Goal: Find contact information: Find contact information

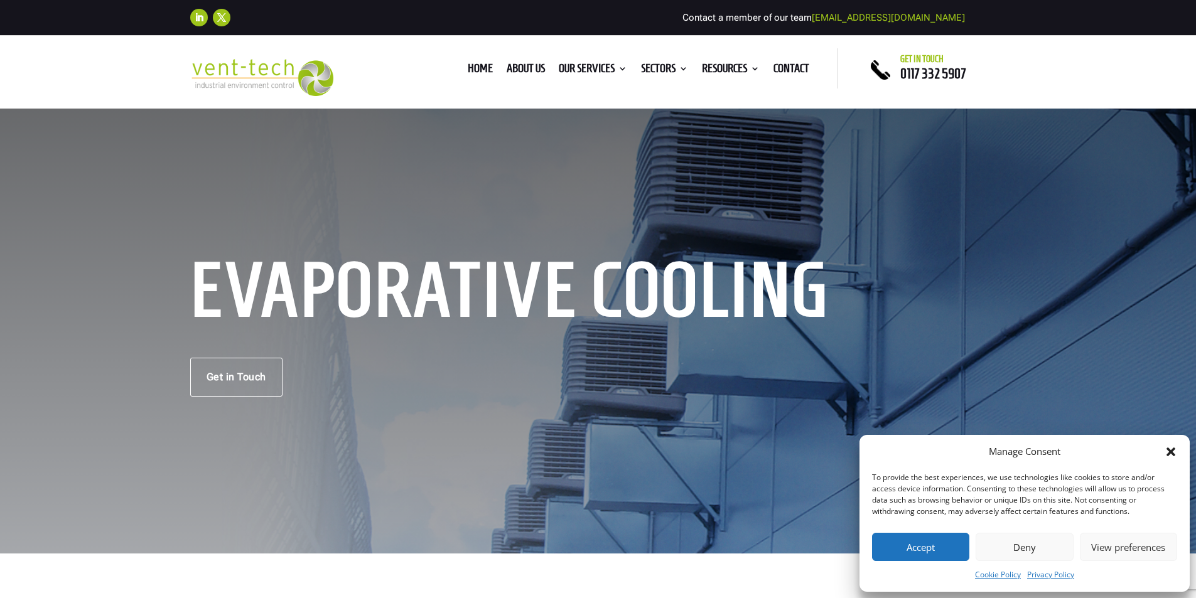
click at [1176, 446] on icon "Close dialog" at bounding box center [1170, 452] width 13 height 13
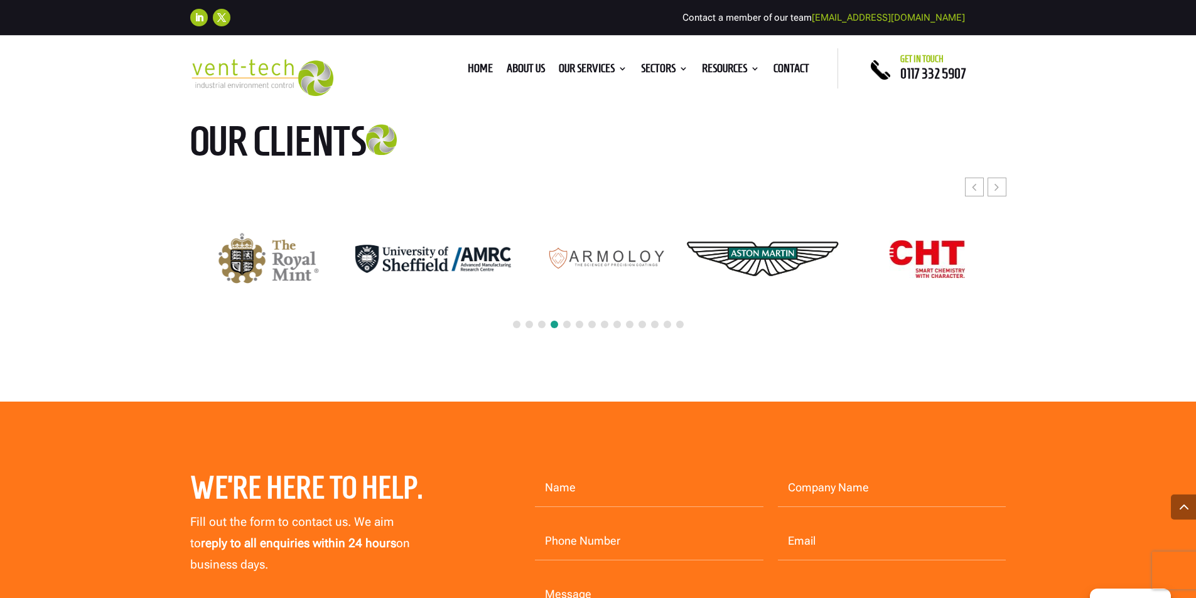
scroll to position [4017, 0]
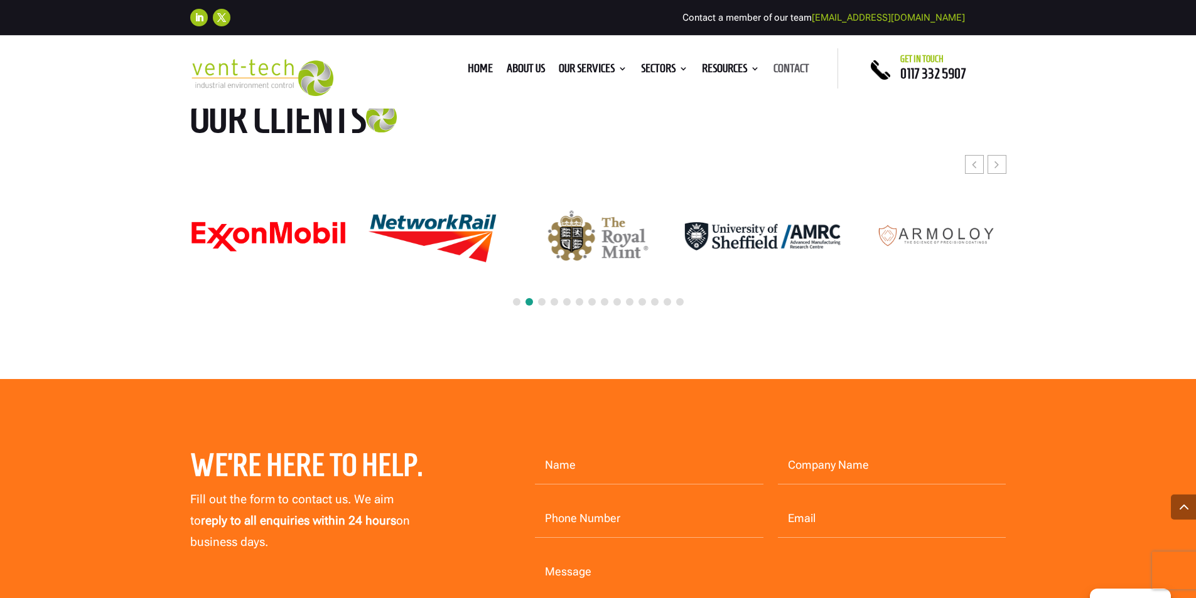
click at [799, 65] on link "Contact" at bounding box center [791, 71] width 36 height 14
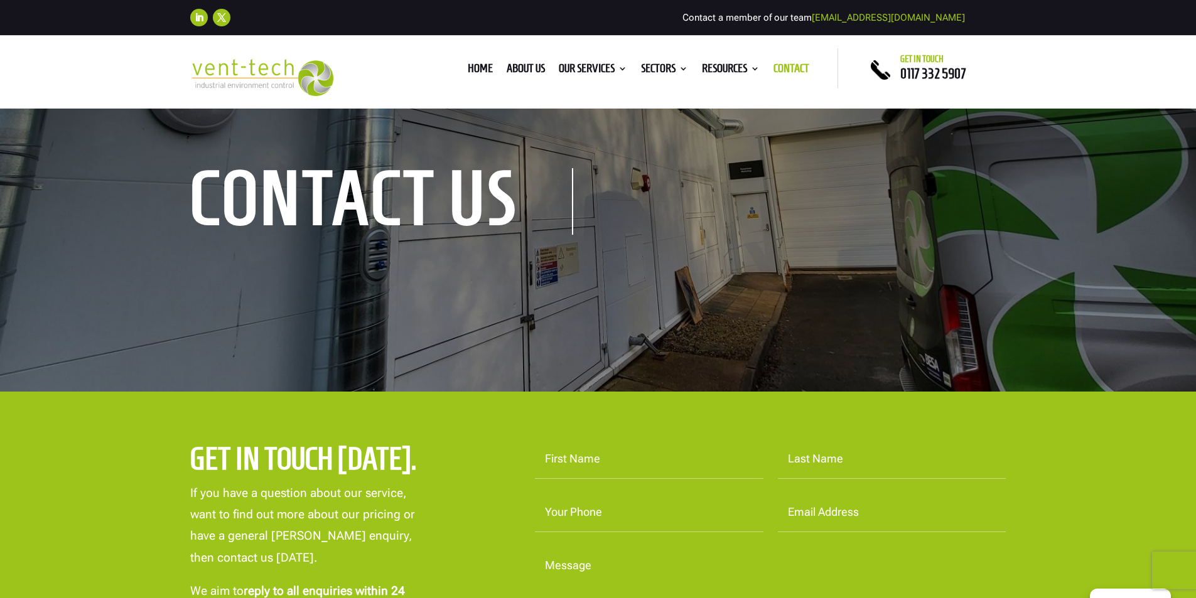
scroll to position [502, 0]
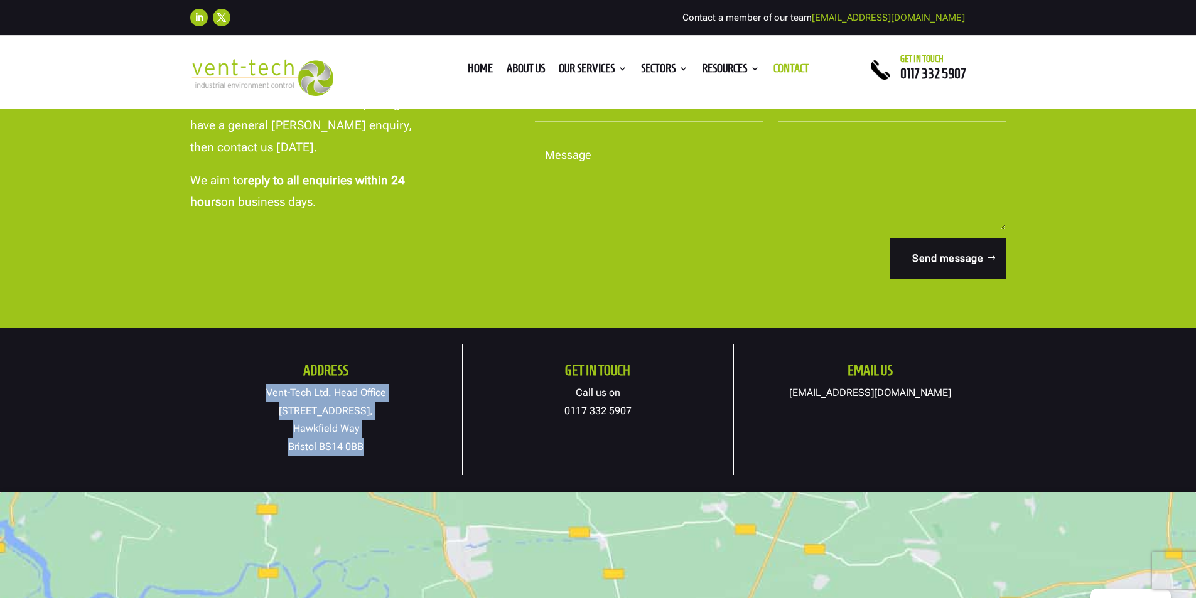
drag, startPoint x: 373, startPoint y: 446, endPoint x: 262, endPoint y: 393, distance: 123.5
click at [262, 393] on p "Vent-Tech Ltd. Head Office 19A Osprey Court, Hawkfield Way Bristol BS14 0BB" at bounding box center [326, 420] width 272 height 72
copy p "Vent-Tech Ltd. Head Office 19A Osprey Court, Hawkfield Way Bristol BS14 0BB"
click at [621, 218] on textarea "Message" at bounding box center [770, 183] width 471 height 94
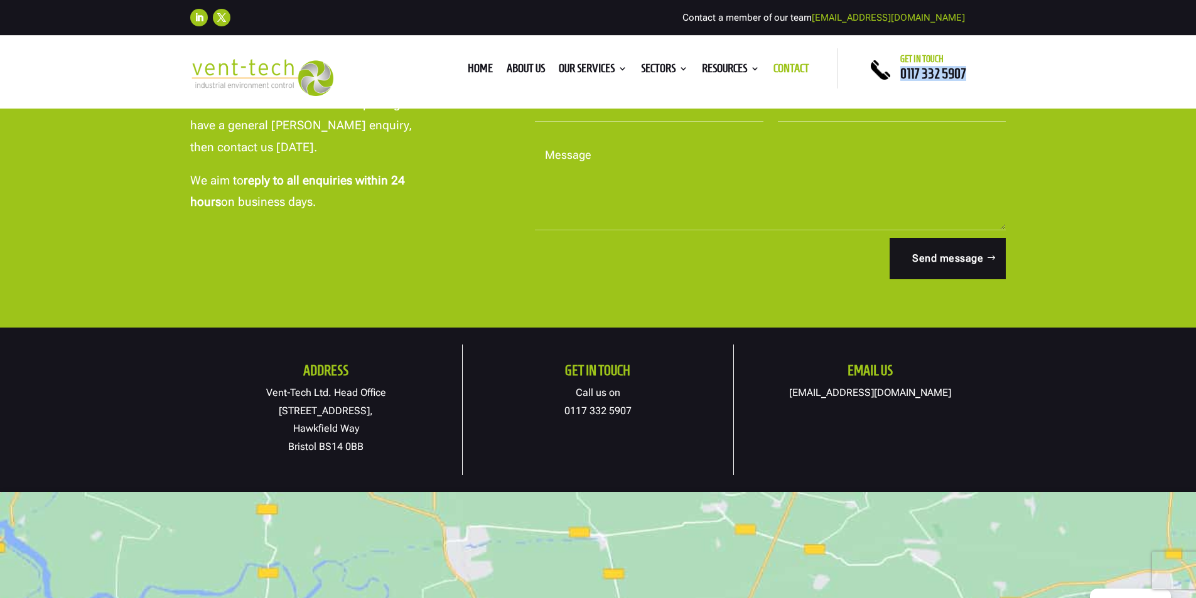
drag, startPoint x: 973, startPoint y: 70, endPoint x: 900, endPoint y: 70, distance: 73.4
click at [900, 70] on p "0117 332 5907" at bounding box center [953, 73] width 106 height 7
copy span "0117 332 5907"
drag, startPoint x: 967, startPoint y: 18, endPoint x: 854, endPoint y: 16, distance: 113.0
click at [854, 16] on div "Follow Follow Contact a member of our team enquiries@vent-tech.co.uk" at bounding box center [598, 18] width 816 height 28
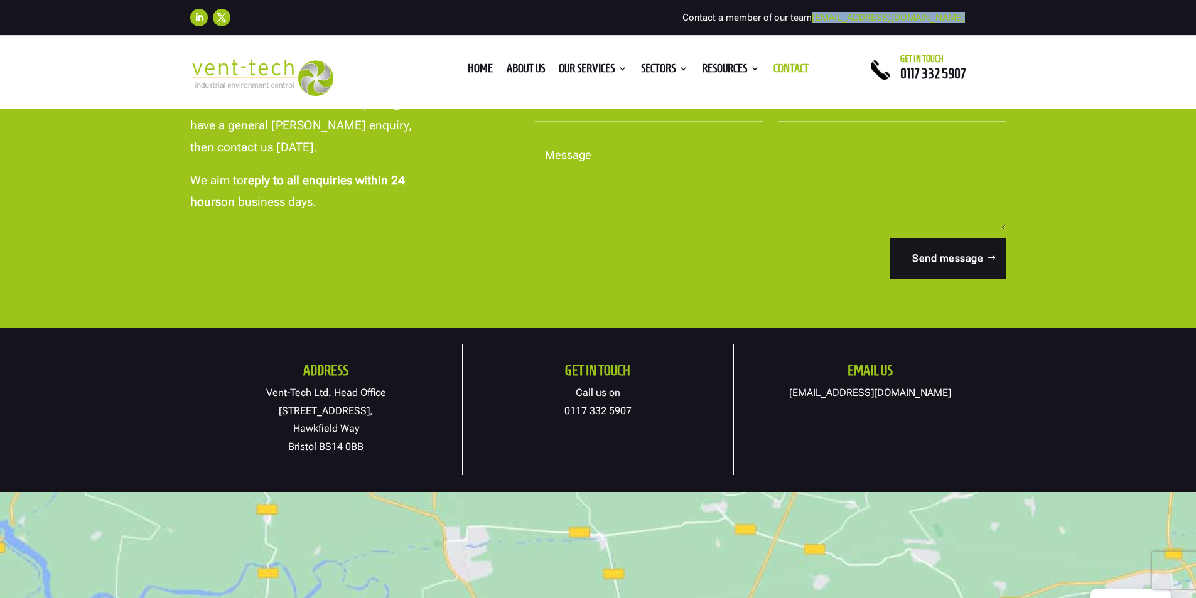
copy div "[EMAIL_ADDRESS][DOMAIN_NAME]"
